Goal: Information Seeking & Learning: Learn about a topic

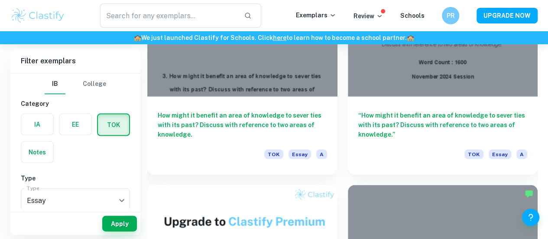
scroll to position [793, 0]
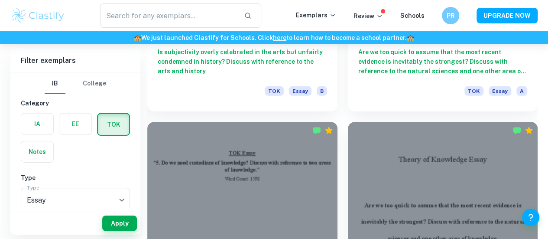
scroll to position [1326, 0]
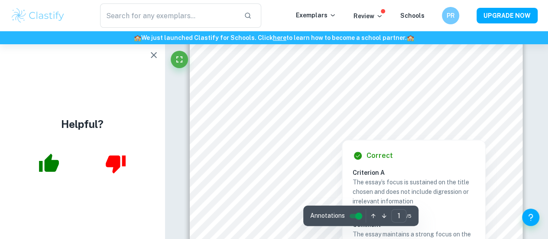
scroll to position [68, 0]
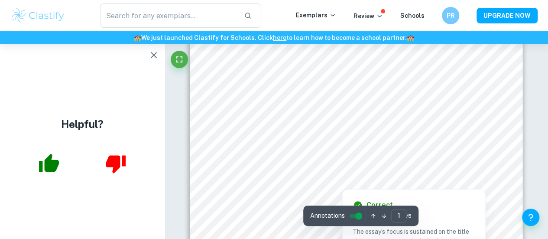
click at [289, 105] on div at bounding box center [341, 105] width 222 height 12
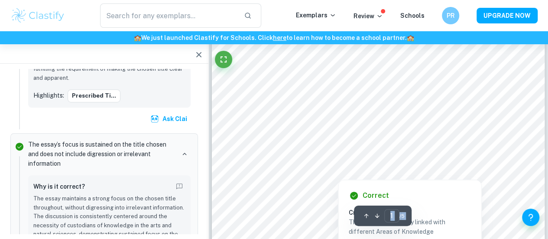
scroll to position [124, 0]
